Goal: Transaction & Acquisition: Purchase product/service

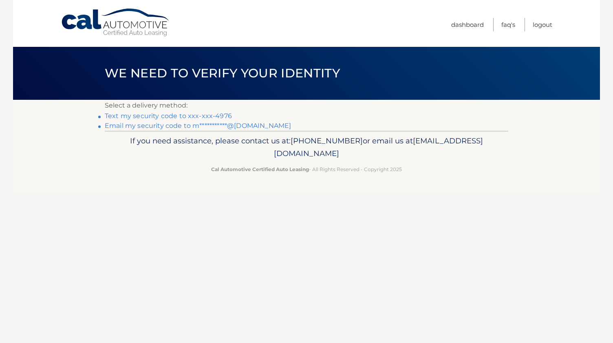
click at [214, 115] on link "Text my security code to xxx-xxx-4976" at bounding box center [168, 116] width 127 height 8
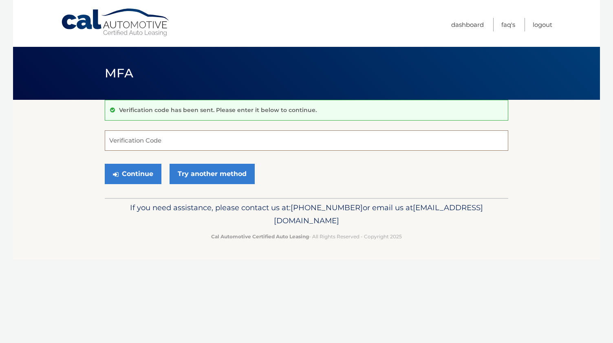
click at [263, 141] on input "Verification Code" at bounding box center [306, 140] width 403 height 20
type input "964927"
click at [143, 173] on button "Continue" at bounding box center [133, 174] width 57 height 20
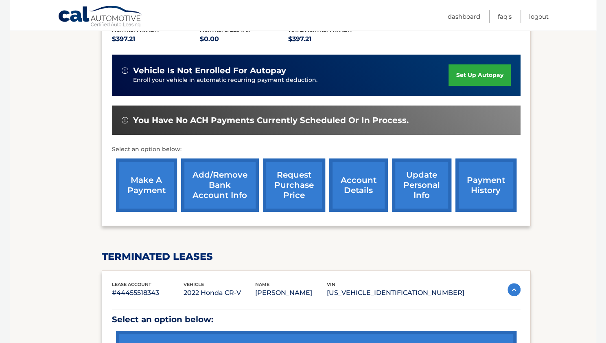
scroll to position [293, 0]
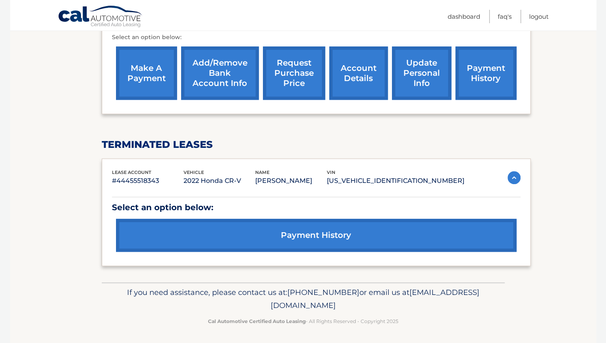
click at [313, 232] on link "payment history" at bounding box center [316, 235] width 401 height 33
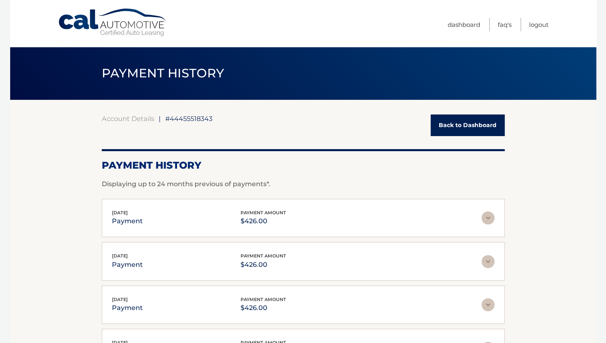
click at [450, 127] on link "Back to Dashboard" at bounding box center [468, 125] width 74 height 22
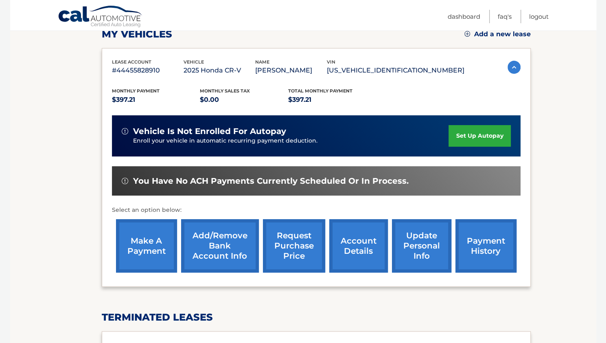
scroll to position [119, 0]
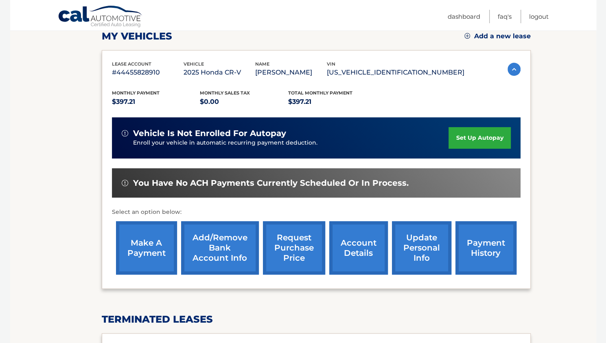
click at [476, 244] on link "payment history" at bounding box center [486, 247] width 61 height 53
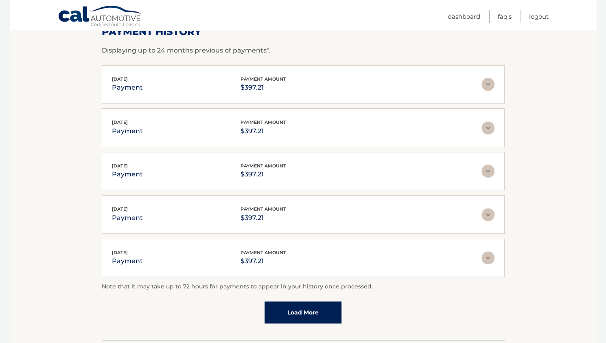
scroll to position [190, 0]
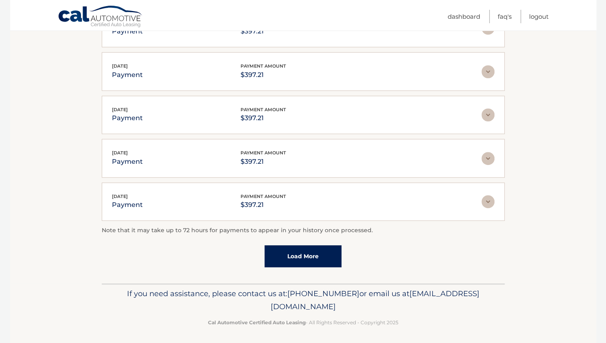
click at [187, 204] on div "Apr 25, 2025 payment payment amount $397.21" at bounding box center [297, 202] width 370 height 18
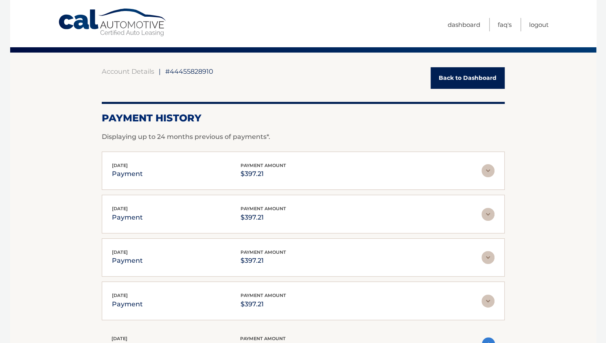
scroll to position [0, 0]
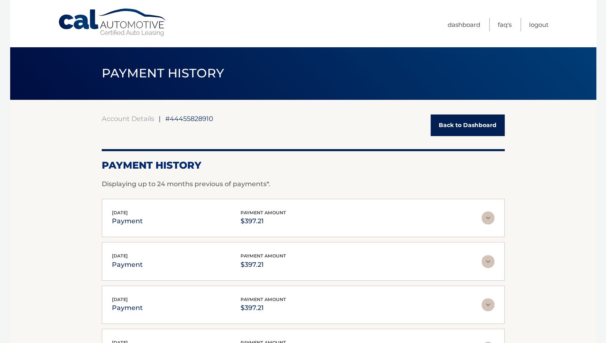
click at [461, 122] on link "Back to Dashboard" at bounding box center [468, 125] width 74 height 22
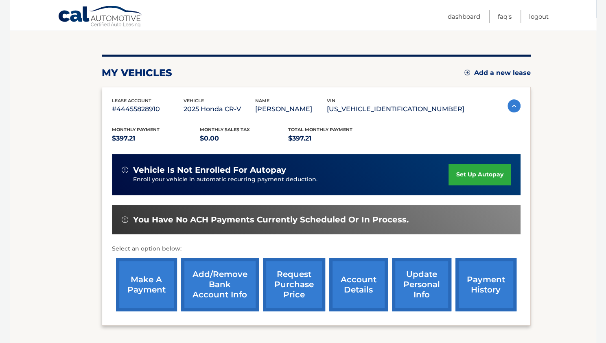
scroll to position [88, 0]
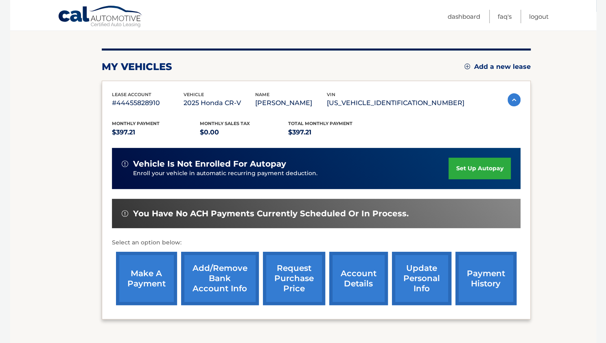
click at [151, 278] on link "make a payment" at bounding box center [146, 278] width 61 height 53
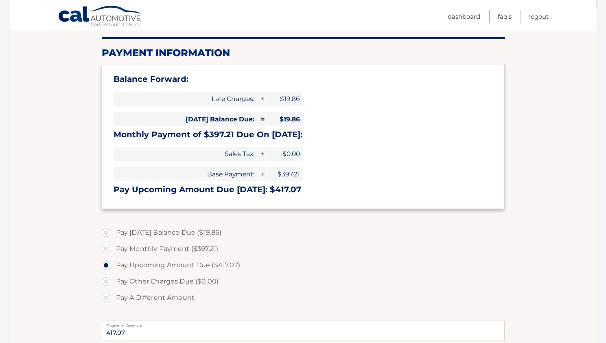
scroll to position [94, 0]
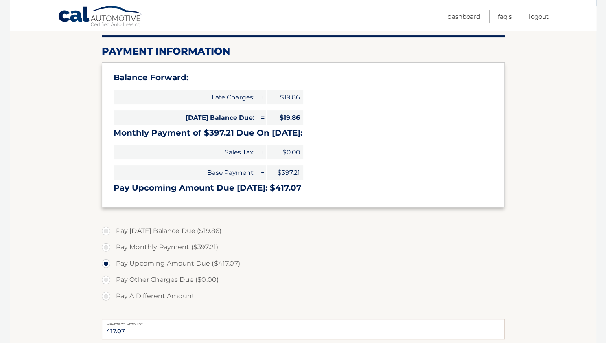
click at [187, 234] on label "Pay Today's Balance Due ($19.86)" at bounding box center [303, 231] width 403 height 16
click at [113, 234] on input "Pay Today's Balance Due ($19.86)" at bounding box center [109, 229] width 8 height 13
radio input "true"
type input "19.86"
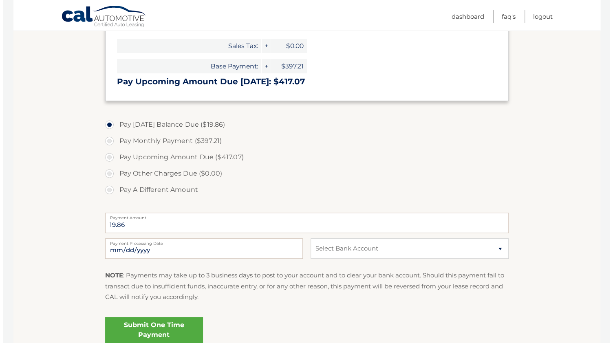
scroll to position [200, 0]
click at [490, 251] on select "Select Bank Account Checking BANK OF AMERICA N.A. *****3239 Checking BANK OF AM…" at bounding box center [406, 248] width 198 height 20
select select "NTEzNWI5MjQtZTBmNy00NTUyLTgzYTYtZGY0ZWZhNWM3Yjg0"
click at [307, 238] on select "Select Bank Account Checking BANK OF AMERICA N.A. *****3239 Checking BANK OF AM…" at bounding box center [406, 248] width 198 height 20
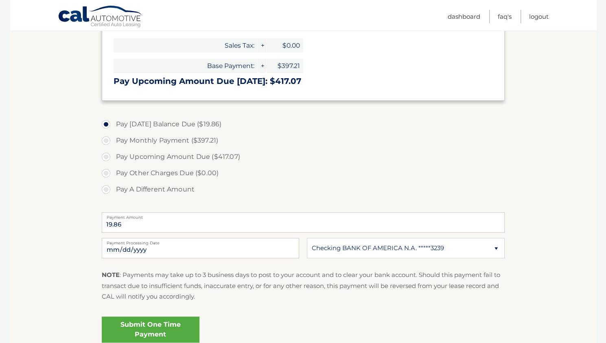
click at [154, 334] on link "Submit One Time Payment" at bounding box center [151, 329] width 98 height 26
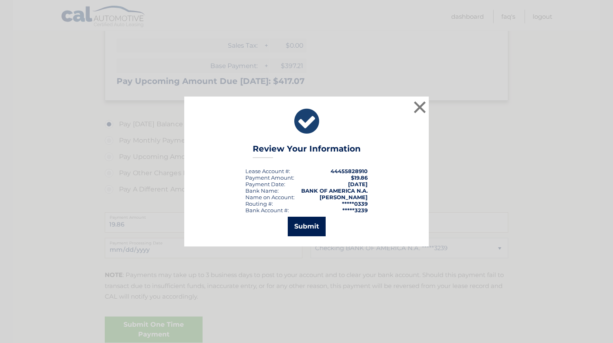
click at [308, 226] on button "Submit" at bounding box center [307, 227] width 38 height 20
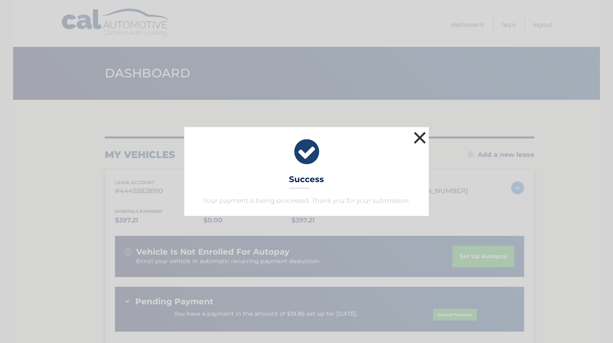
click at [421, 139] on button "×" at bounding box center [419, 138] width 16 height 16
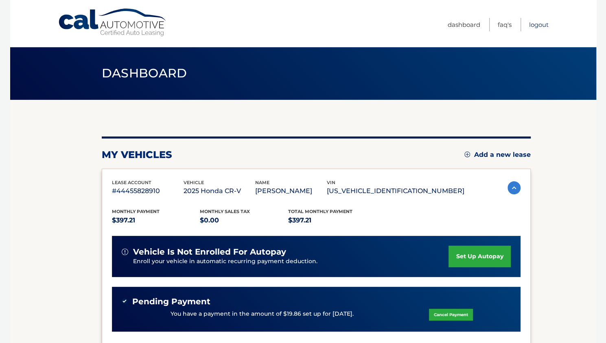
click at [541, 26] on link "Logout" at bounding box center [539, 24] width 20 height 13
